Goal: Use online tool/utility: Utilize a website feature to perform a specific function

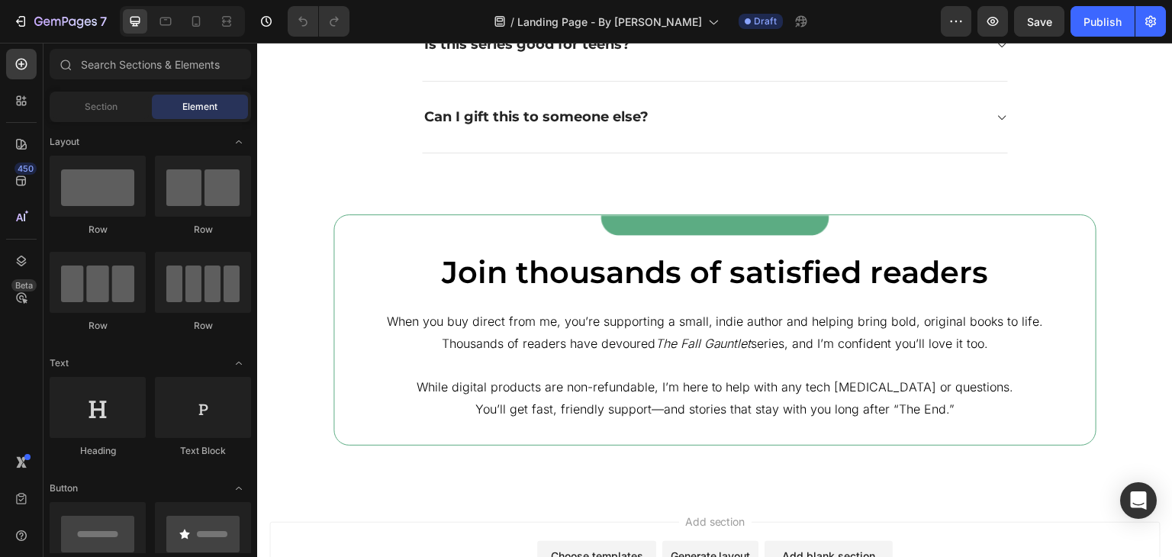
scroll to position [6125, 0]
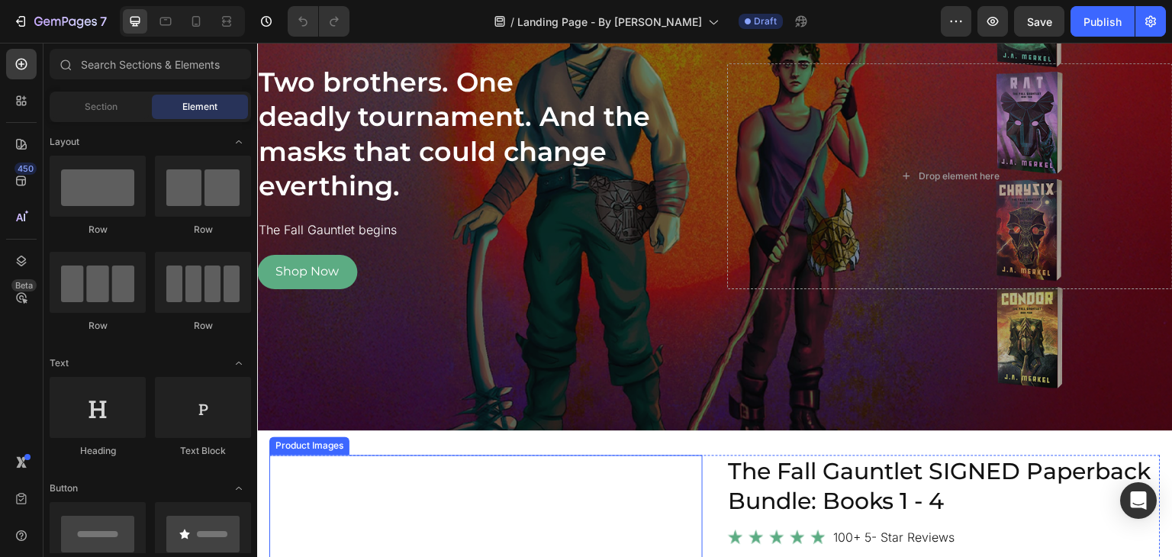
scroll to position [0, 0]
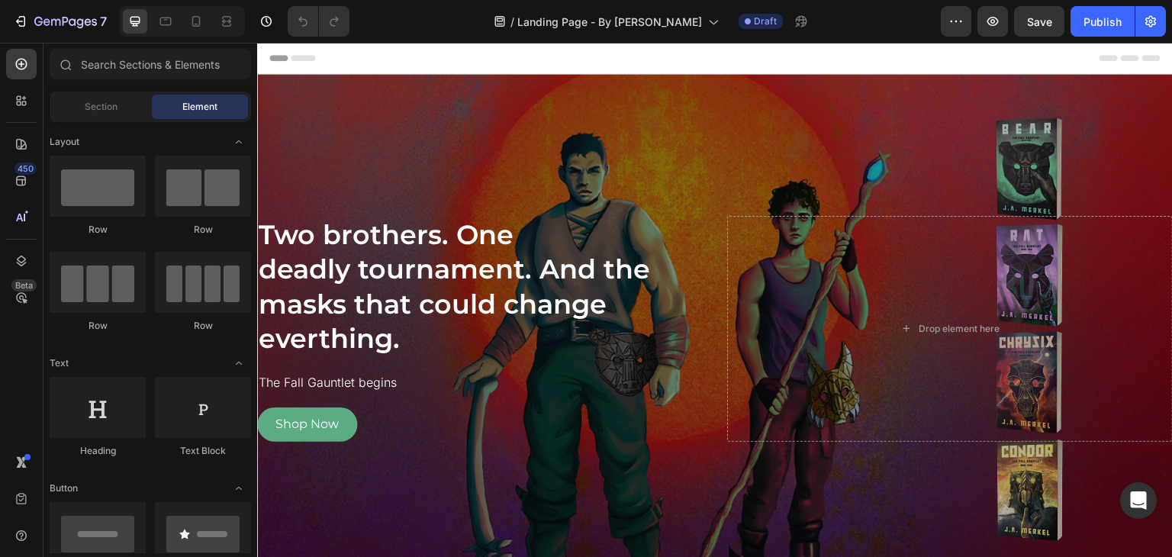
click at [727, 65] on div "Header" at bounding box center [715, 58] width 892 height 31
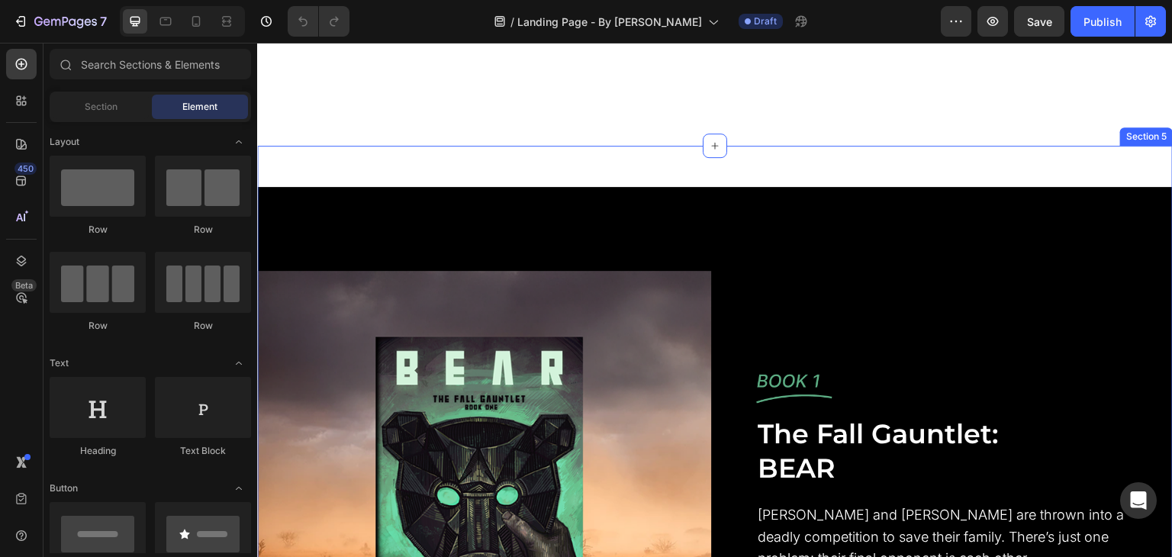
scroll to position [2595, 0]
